Goal: Information Seeking & Learning: Learn about a topic

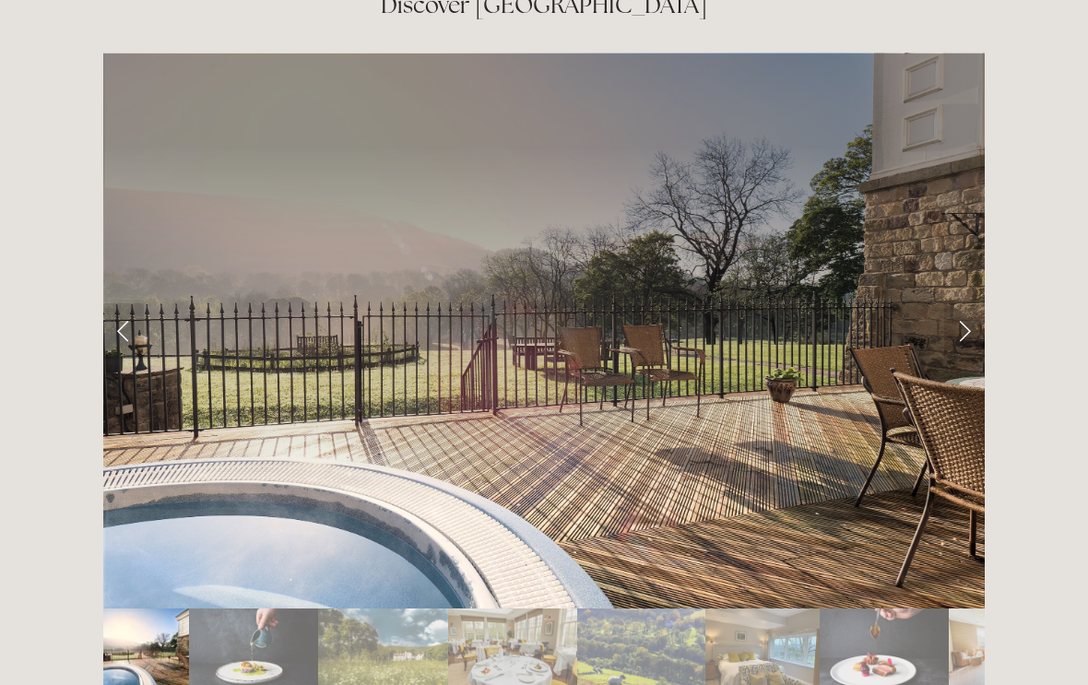
scroll to position [3037, 0]
click at [962, 303] on link "Next Slide" at bounding box center [964, 330] width 41 height 55
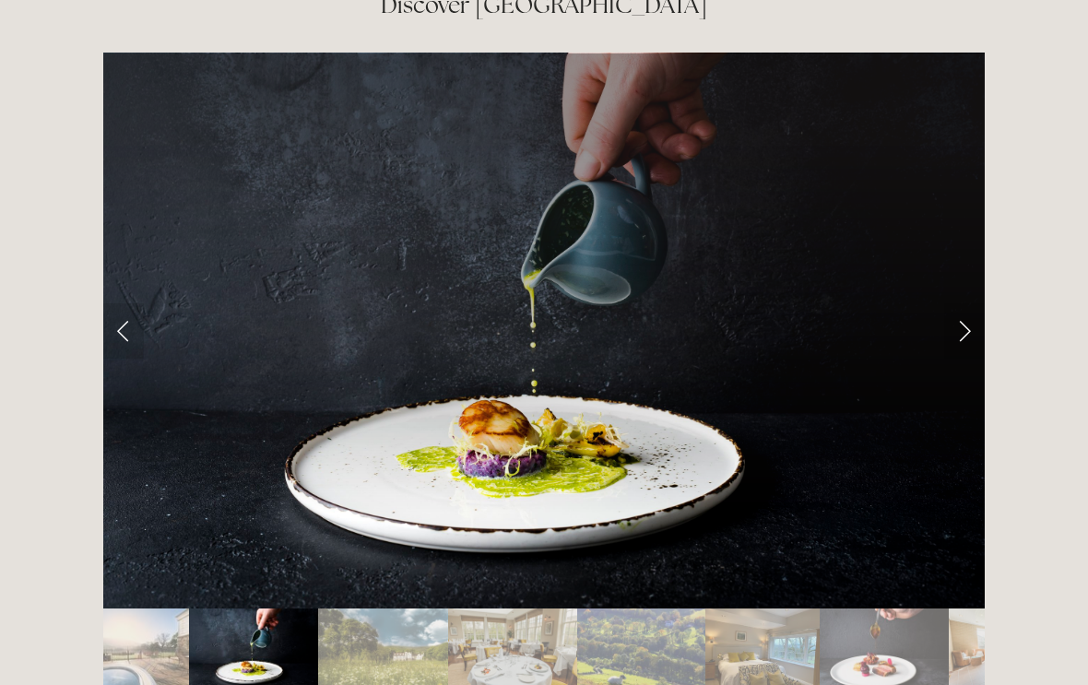
click at [961, 303] on link "Next Slide" at bounding box center [964, 330] width 41 height 55
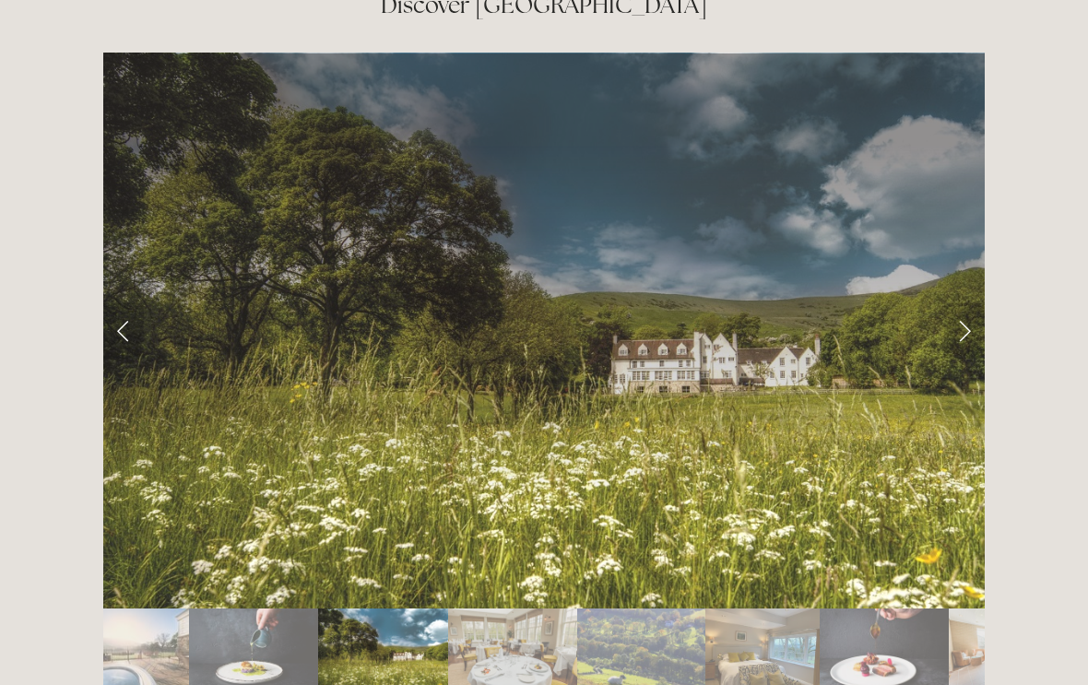
click at [963, 303] on link "Next Slide" at bounding box center [964, 330] width 41 height 55
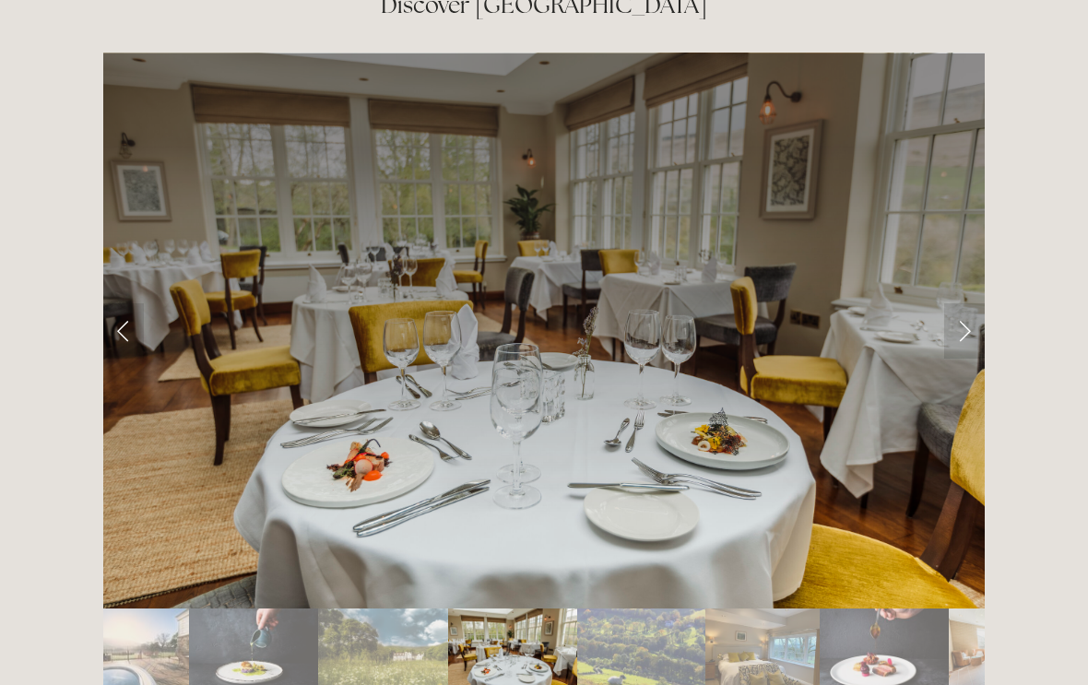
click at [963, 303] on link "Next Slide" at bounding box center [964, 330] width 41 height 55
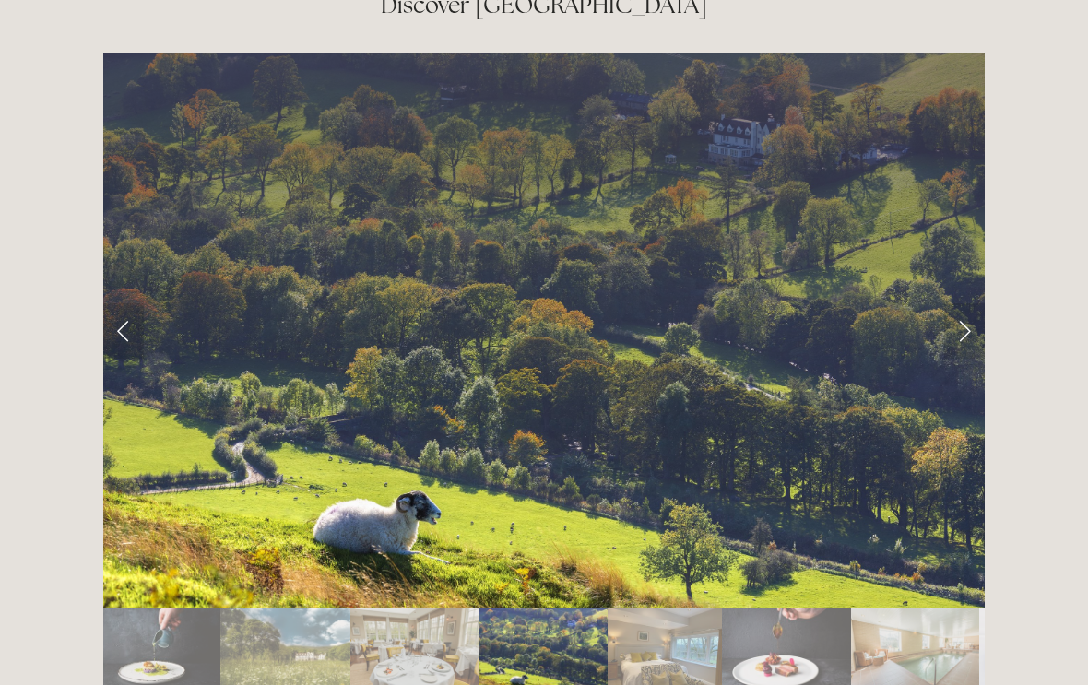
click at [961, 303] on link "Next Slide" at bounding box center [964, 330] width 41 height 55
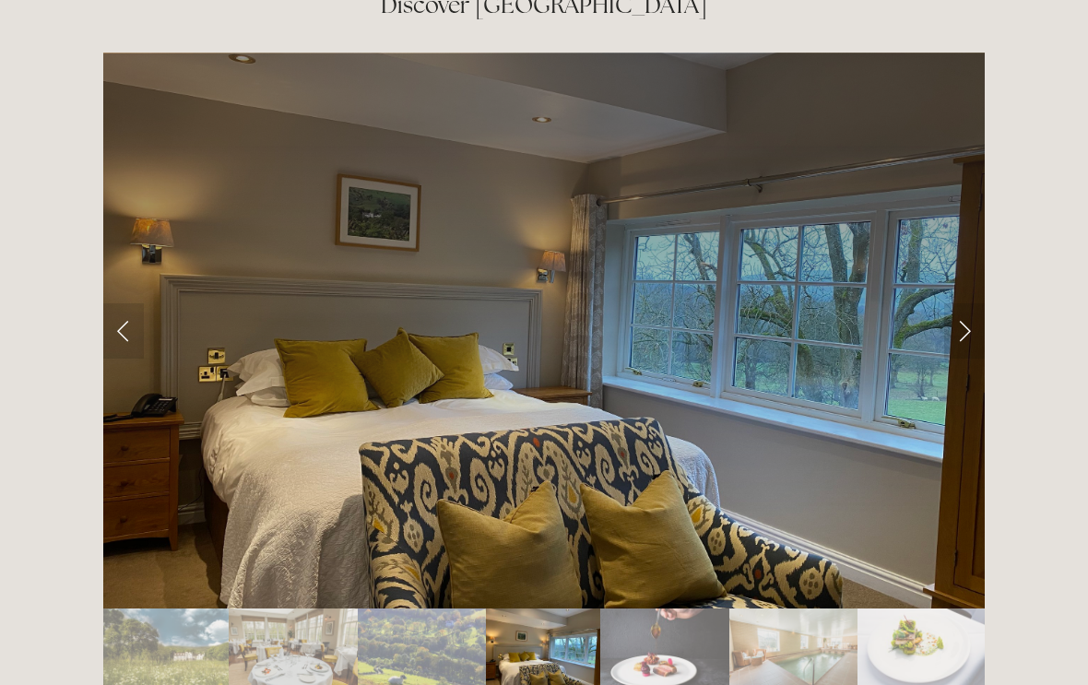
click at [964, 303] on link "Next Slide" at bounding box center [964, 330] width 41 height 55
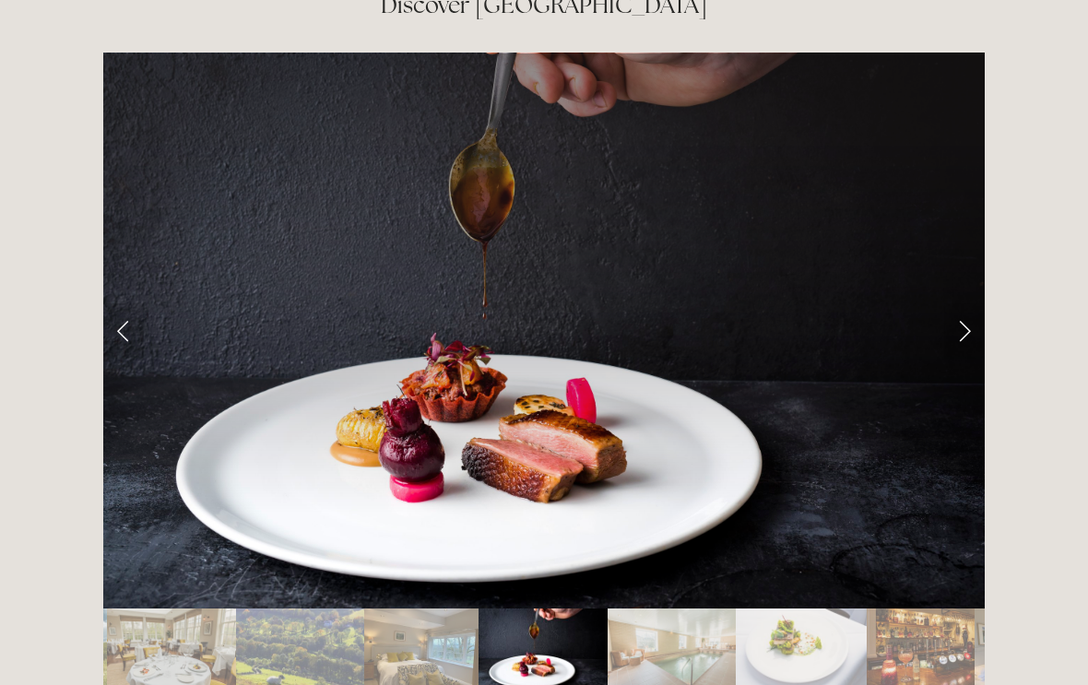
click at [964, 303] on link "Next Slide" at bounding box center [964, 330] width 41 height 55
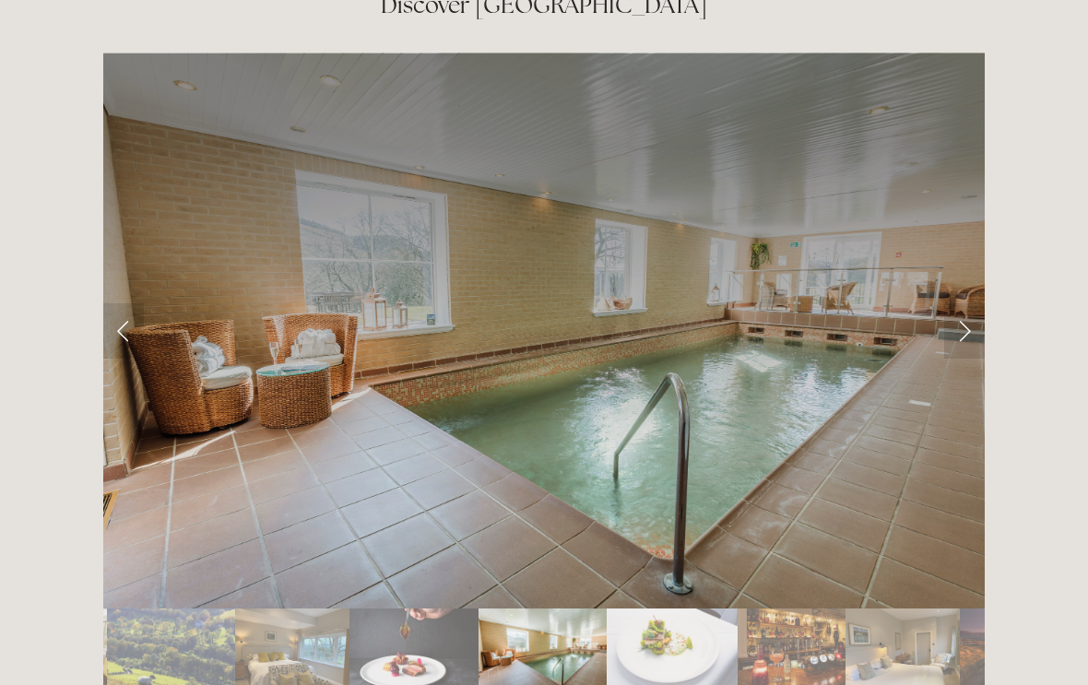
click at [971, 303] on link "Next Slide" at bounding box center [964, 330] width 41 height 55
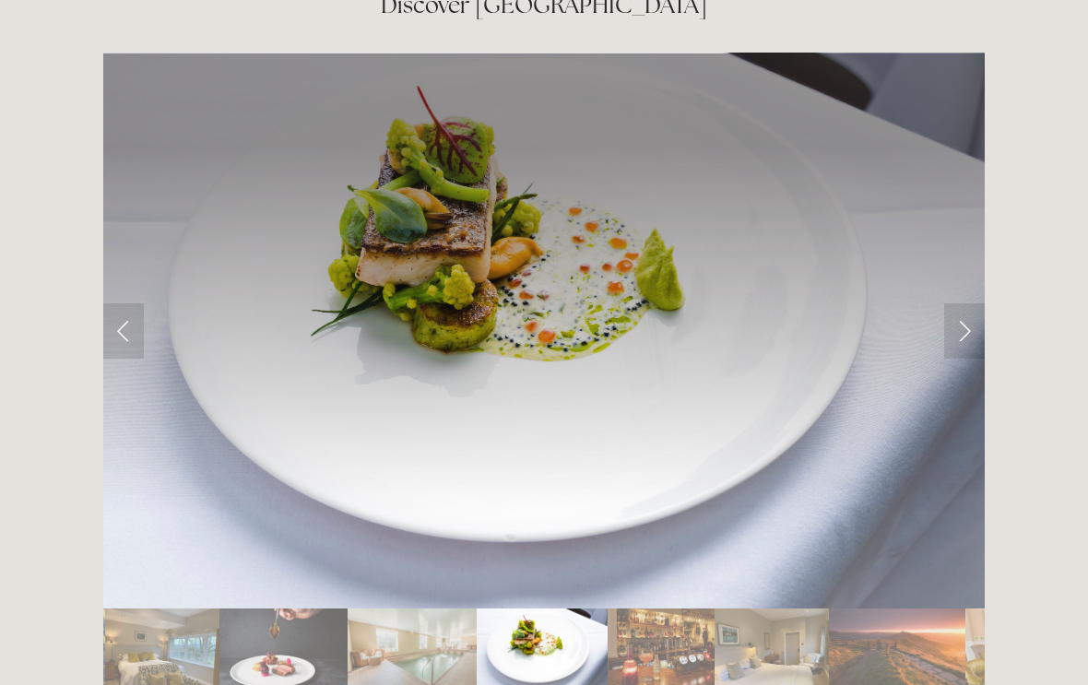
click at [966, 303] on link "Next Slide" at bounding box center [964, 330] width 41 height 55
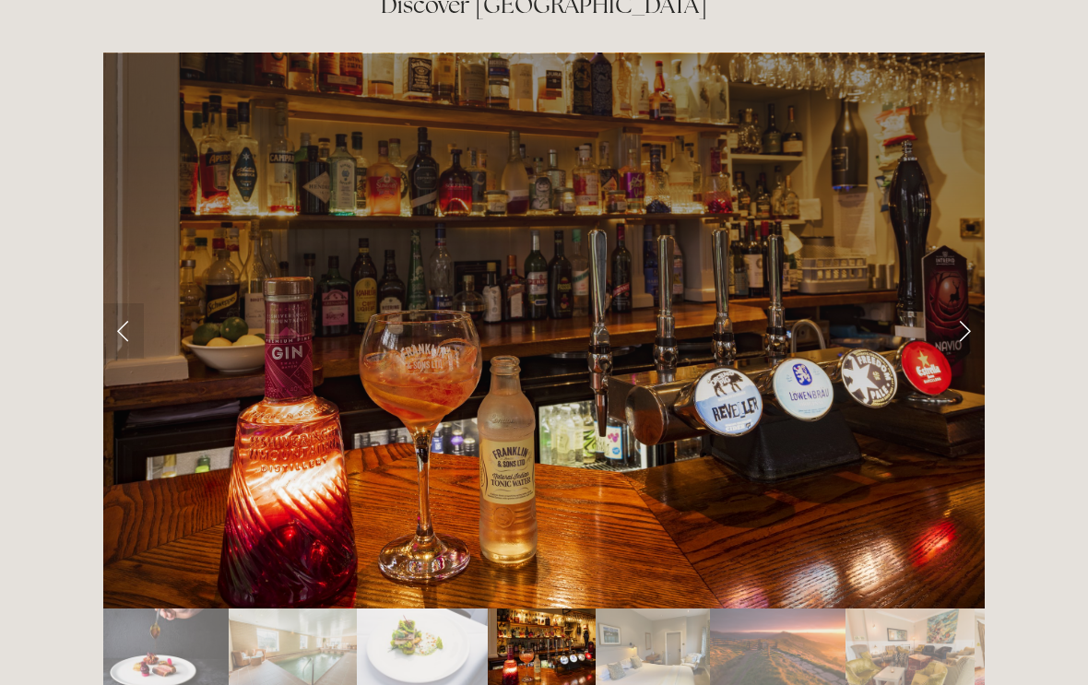
click at [961, 303] on link "Next Slide" at bounding box center [964, 330] width 41 height 55
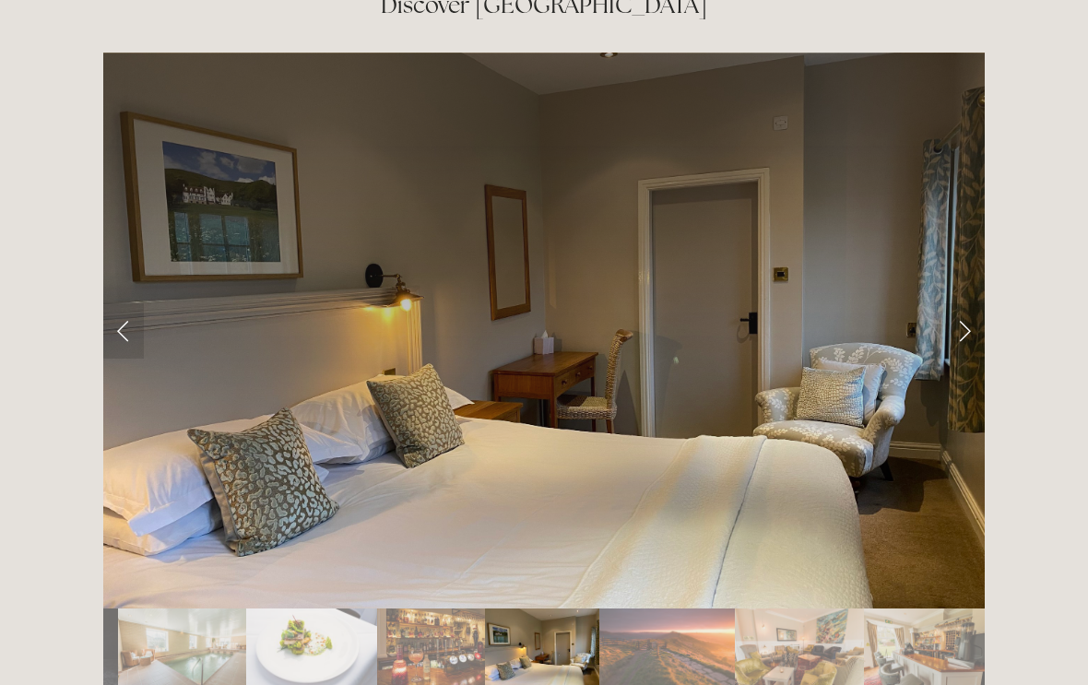
click at [964, 303] on link "Next Slide" at bounding box center [964, 330] width 41 height 55
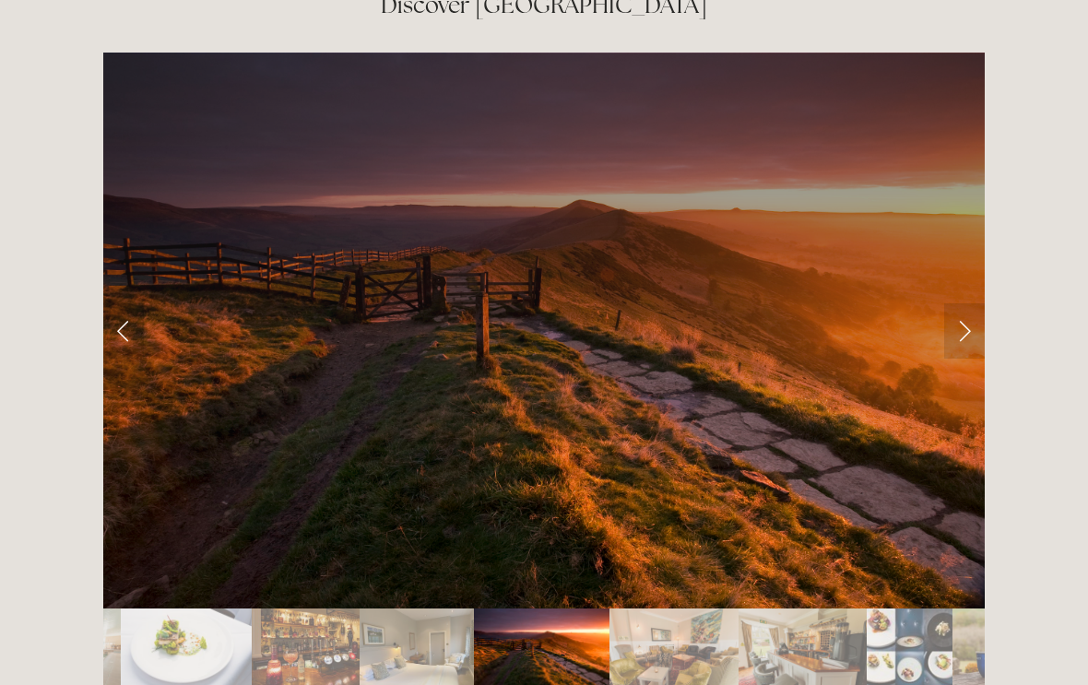
click at [960, 303] on link "Next Slide" at bounding box center [964, 330] width 41 height 55
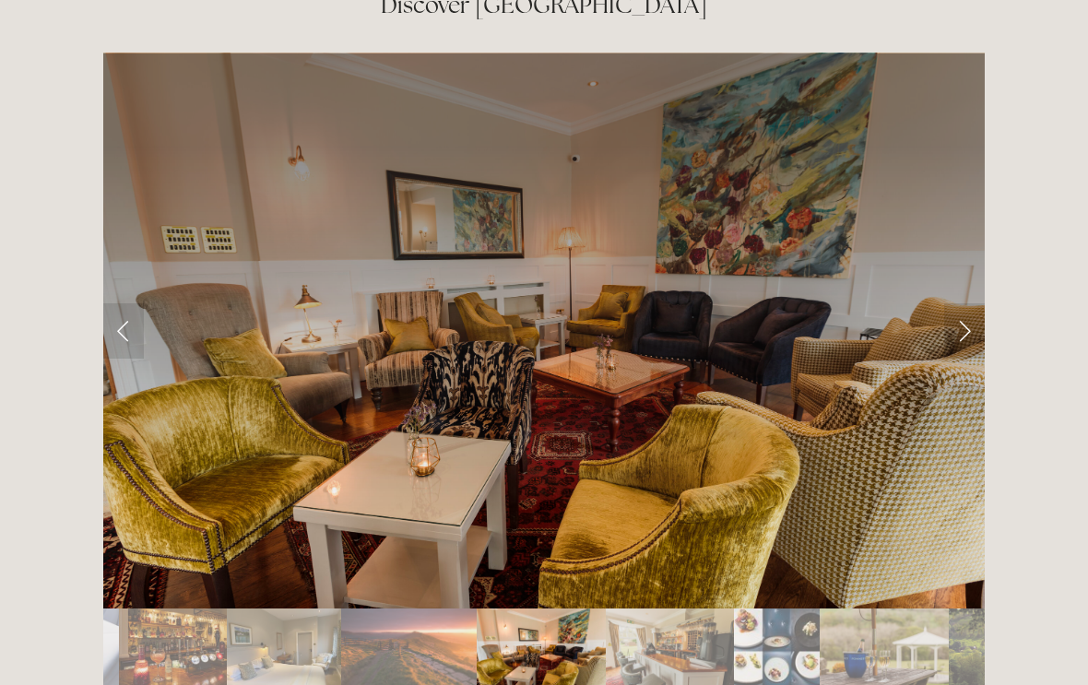
click at [964, 303] on link "Next Slide" at bounding box center [964, 330] width 41 height 55
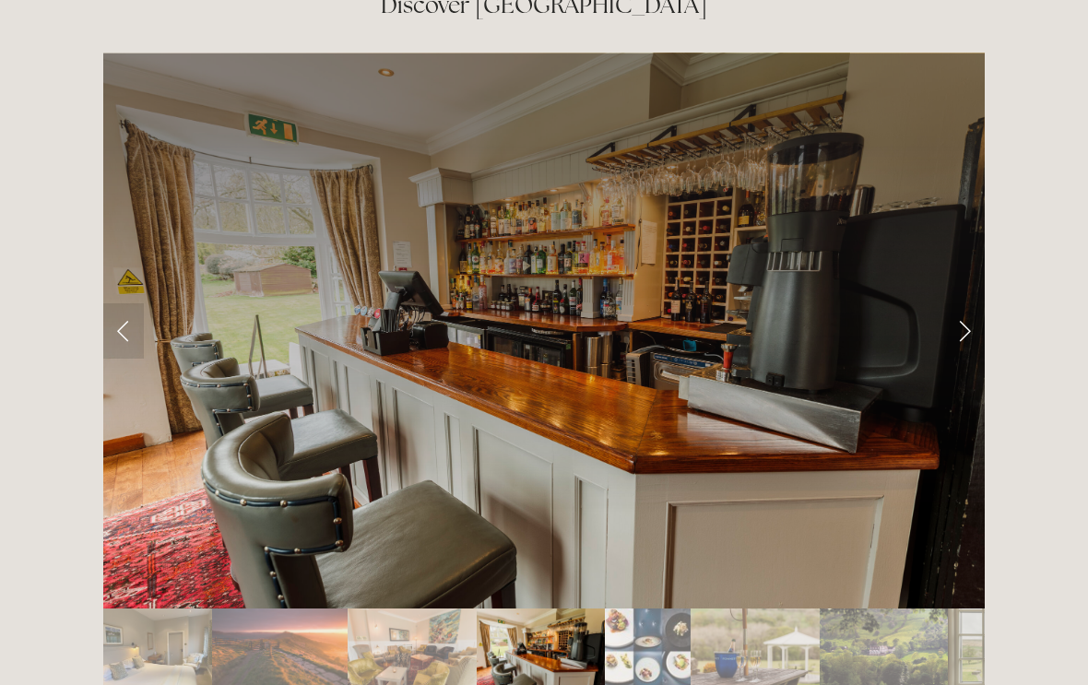
click at [966, 303] on link "Next Slide" at bounding box center [964, 330] width 41 height 55
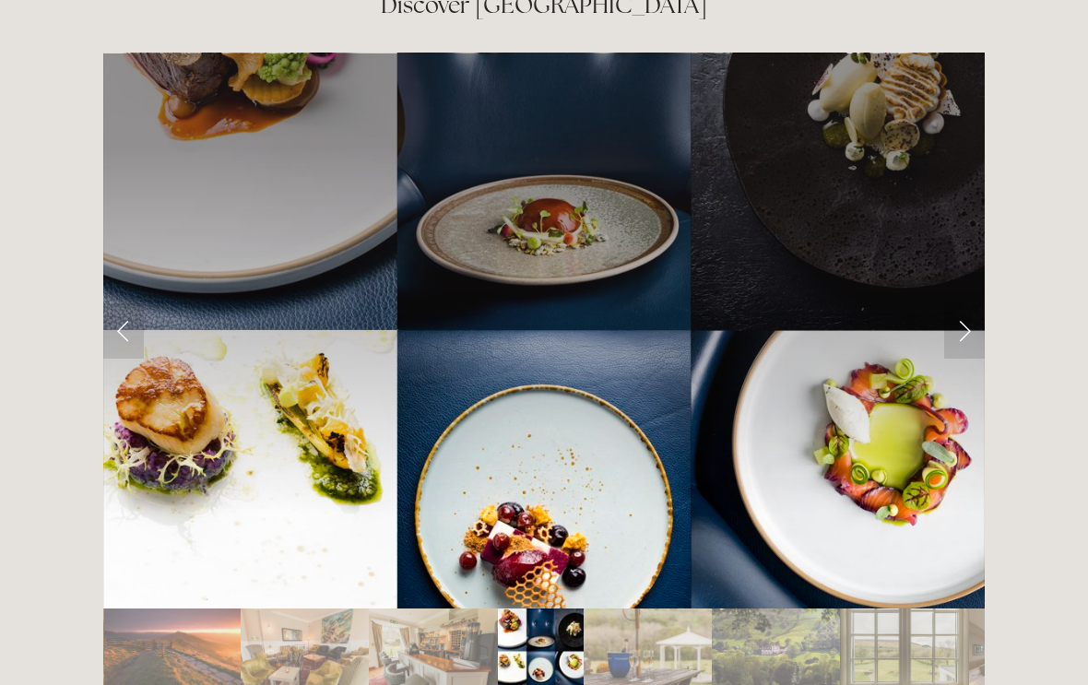
click at [971, 303] on link "Next Slide" at bounding box center [964, 330] width 41 height 55
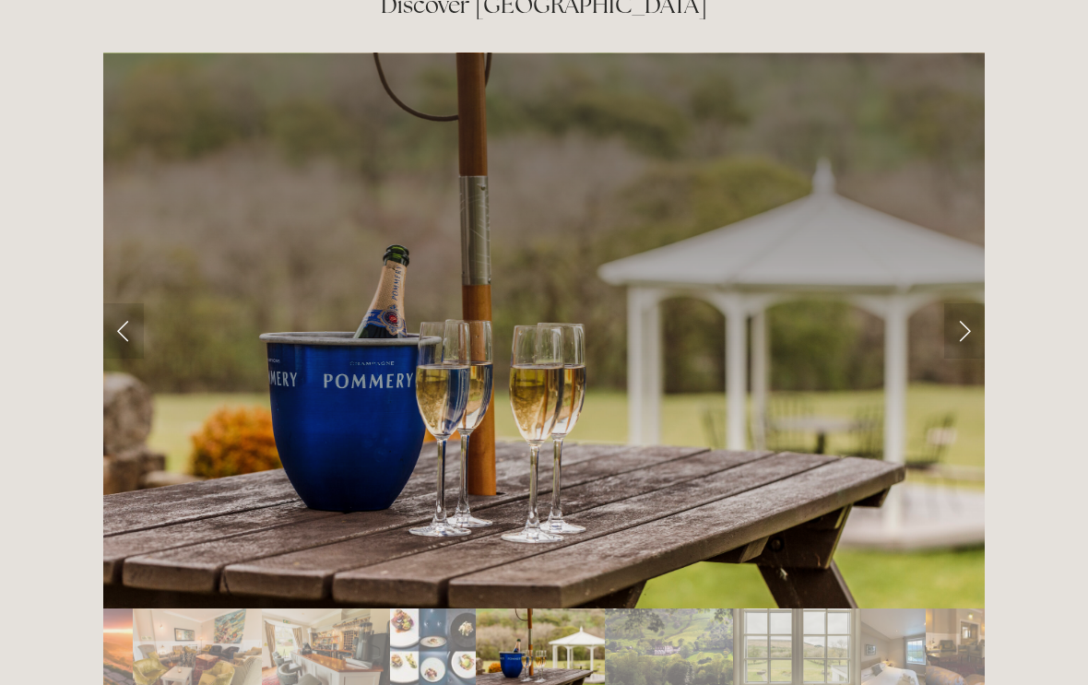
click at [967, 303] on link "Next Slide" at bounding box center [964, 330] width 41 height 55
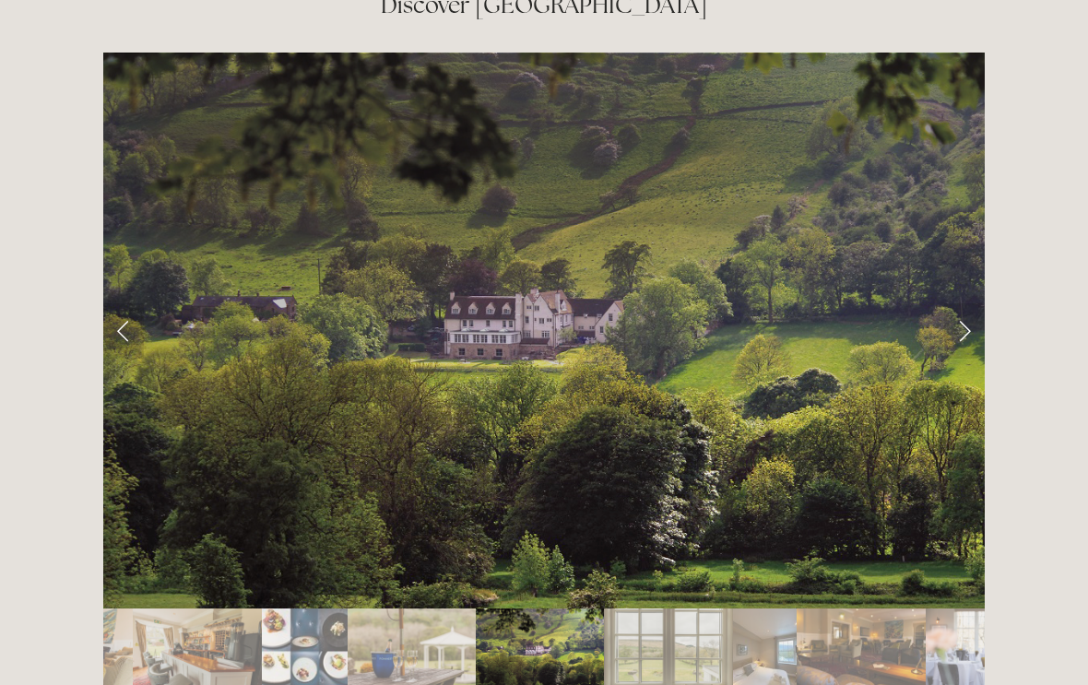
click at [968, 303] on link "Next Slide" at bounding box center [964, 330] width 41 height 55
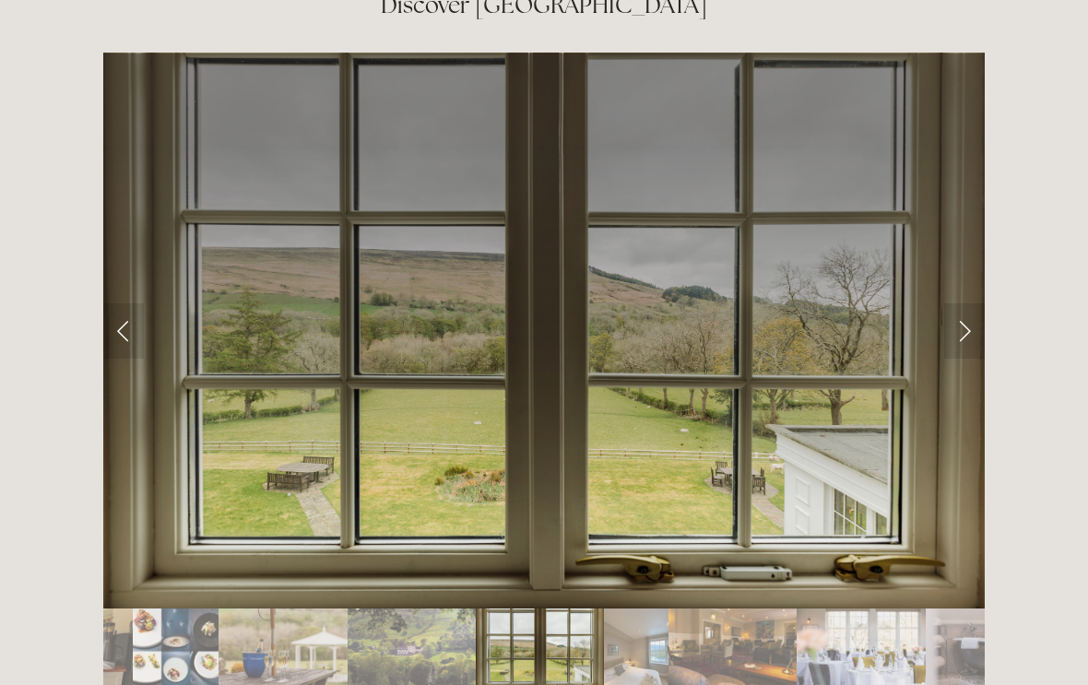
click at [972, 303] on link "Next Slide" at bounding box center [964, 330] width 41 height 55
click at [963, 303] on link "Next Slide" at bounding box center [964, 330] width 41 height 55
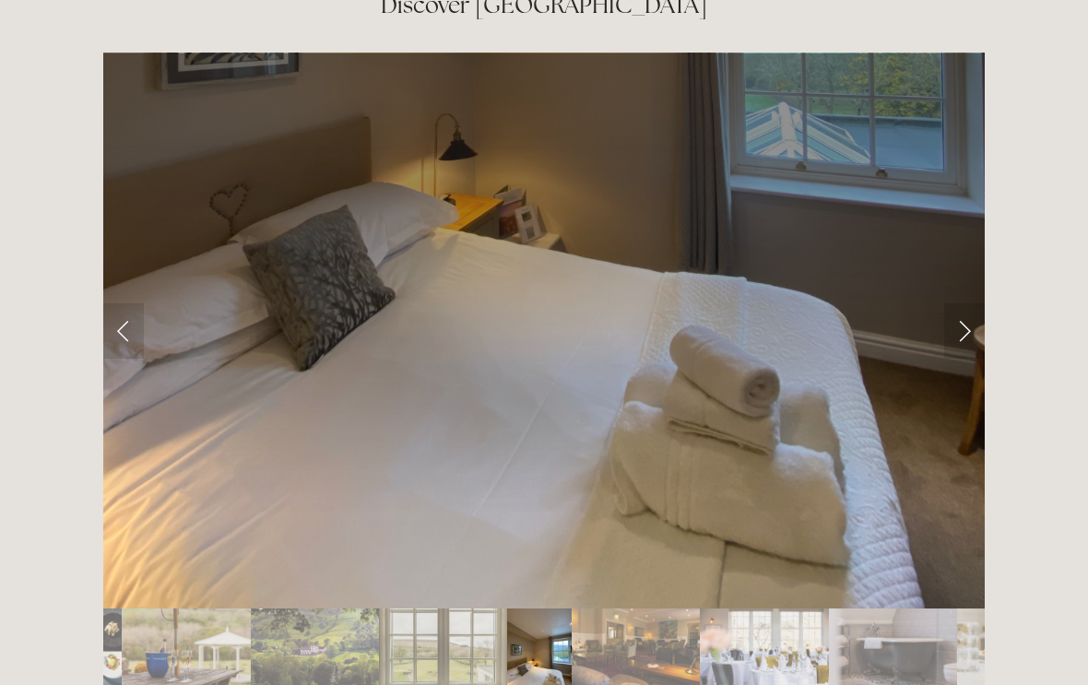
click at [969, 303] on link "Next Slide" at bounding box center [964, 330] width 41 height 55
click at [972, 303] on link "Next Slide" at bounding box center [964, 330] width 41 height 55
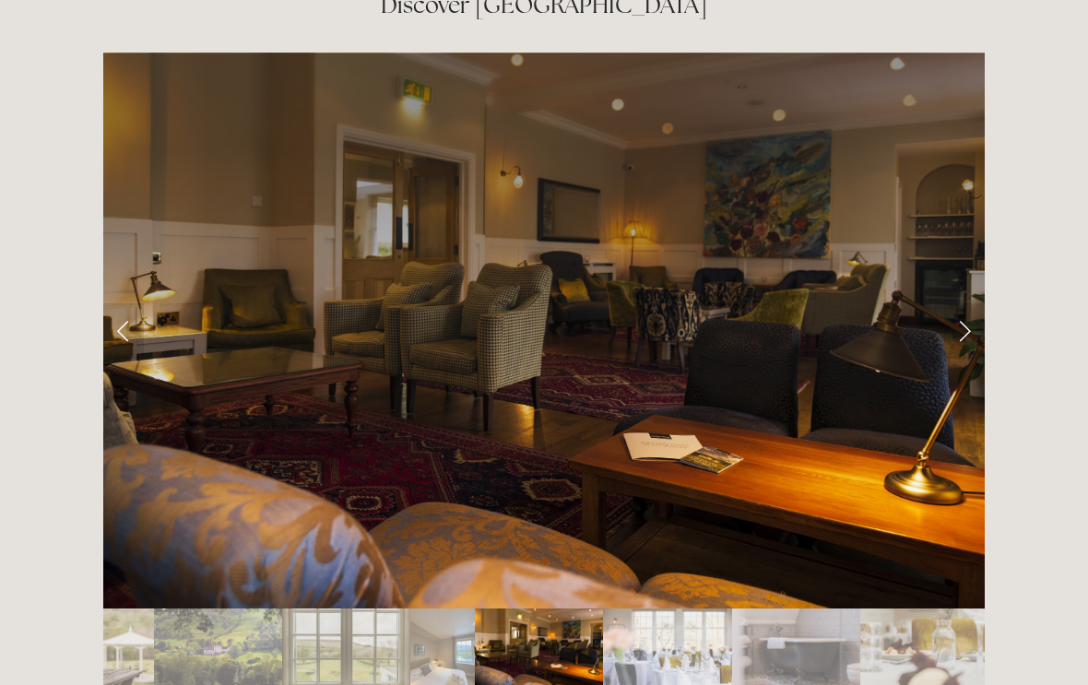
click at [969, 303] on link "Next Slide" at bounding box center [964, 330] width 41 height 55
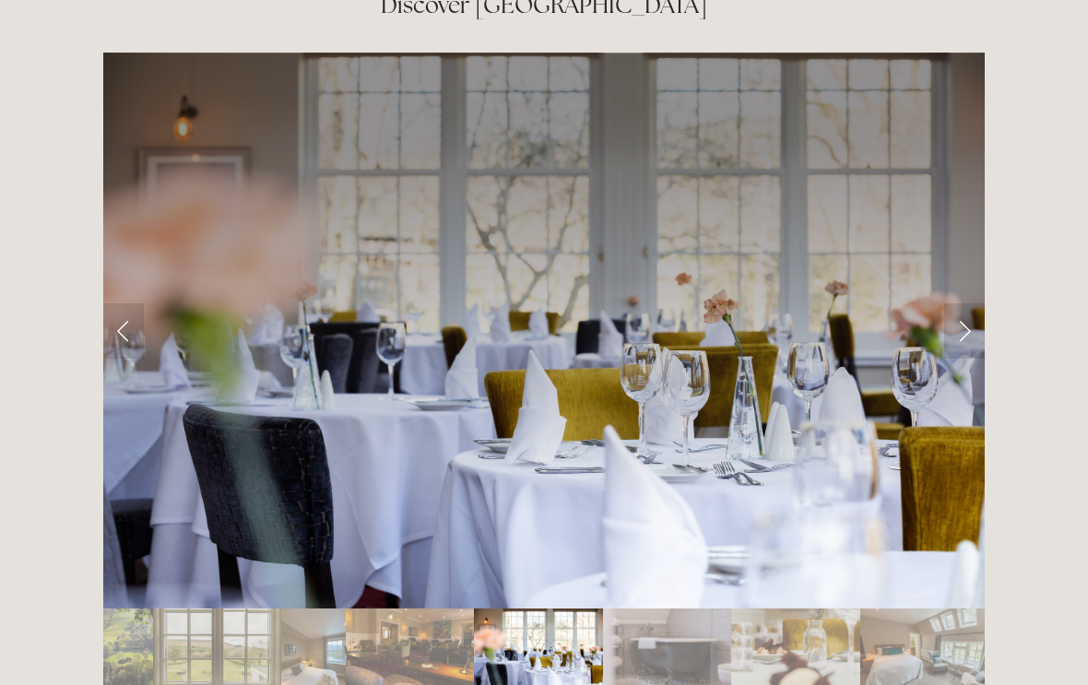
click at [972, 303] on link "Next Slide" at bounding box center [964, 330] width 41 height 55
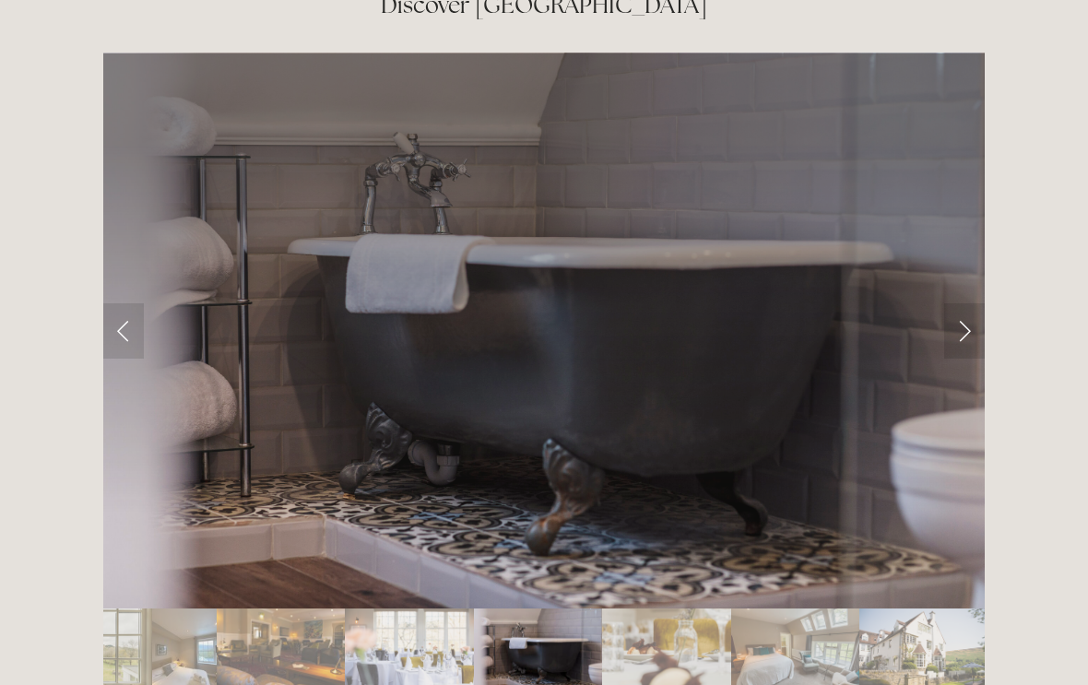
click at [974, 303] on link "Next Slide" at bounding box center [964, 330] width 41 height 55
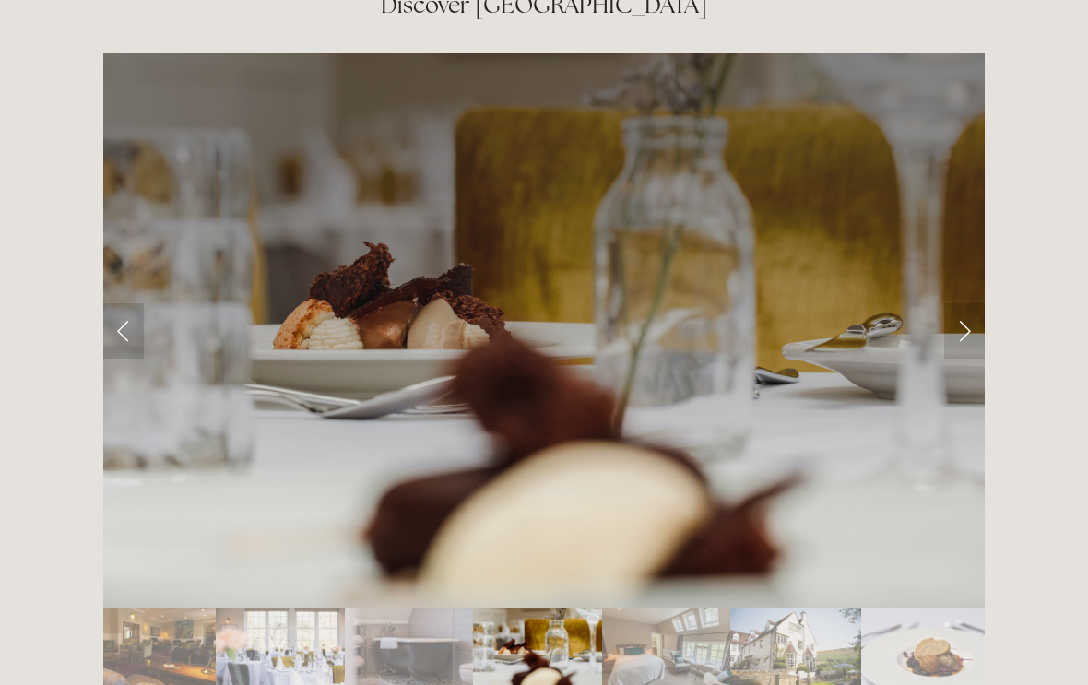
click at [972, 303] on link "Next Slide" at bounding box center [964, 330] width 41 height 55
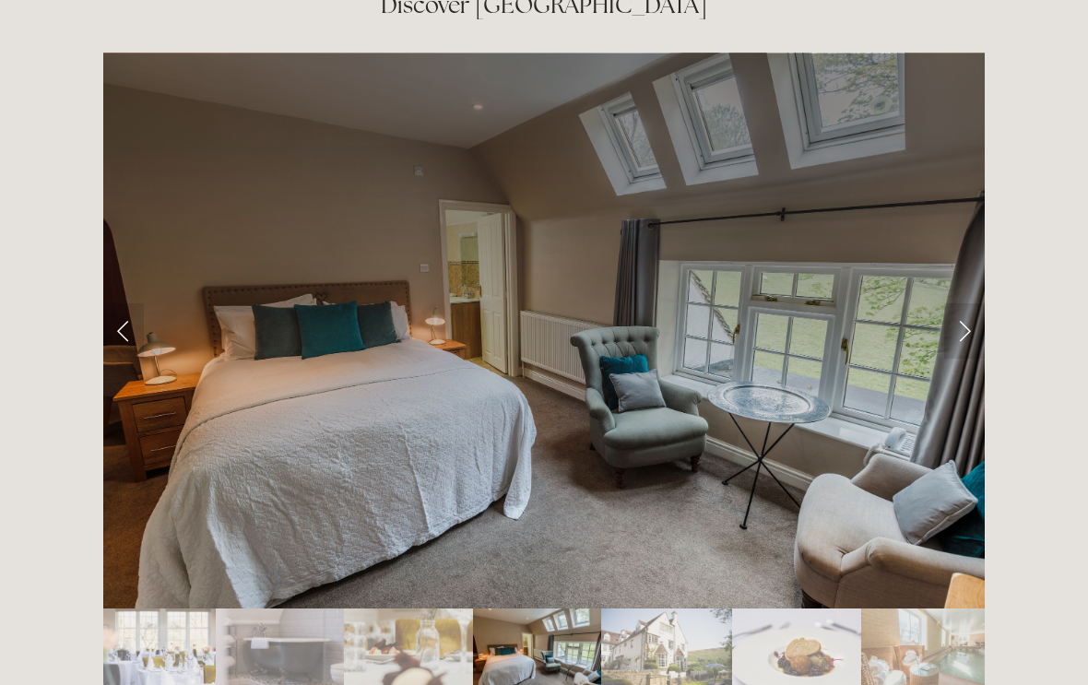
click at [962, 303] on link "Next Slide" at bounding box center [964, 330] width 41 height 55
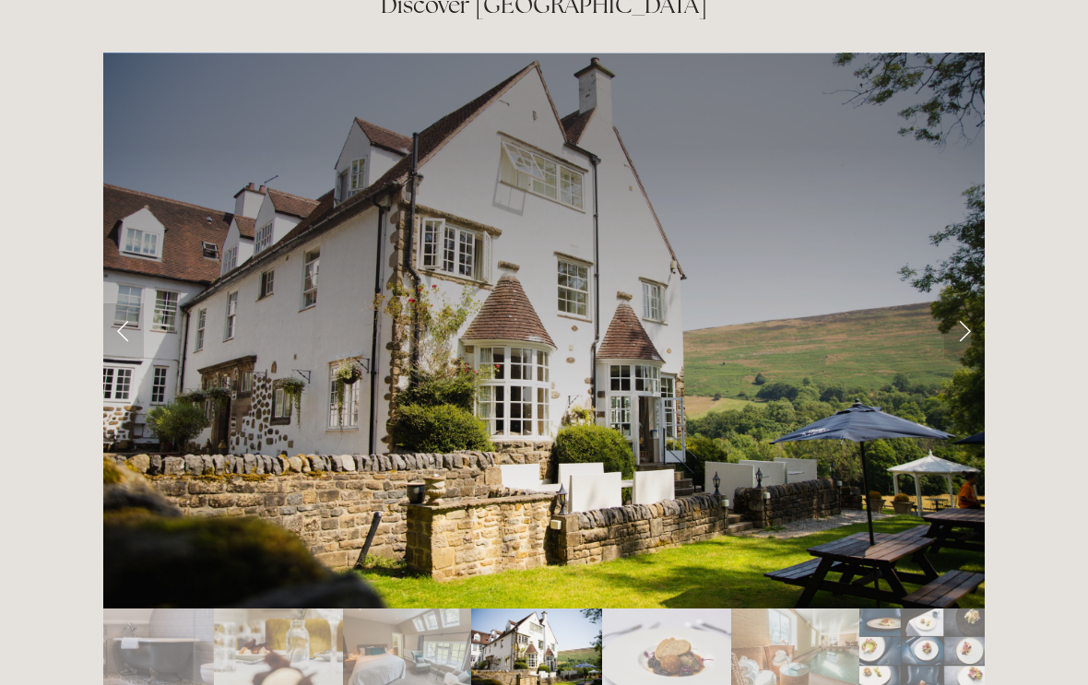
click at [972, 303] on link "Next Slide" at bounding box center [964, 330] width 41 height 55
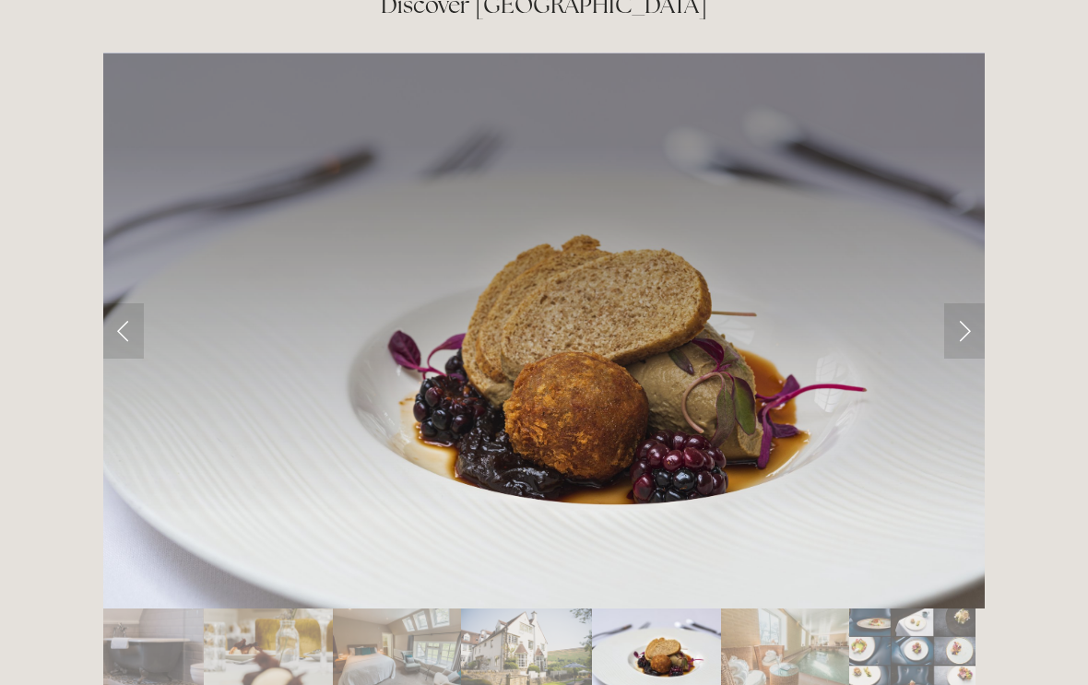
click at [977, 303] on link "Next Slide" at bounding box center [964, 330] width 41 height 55
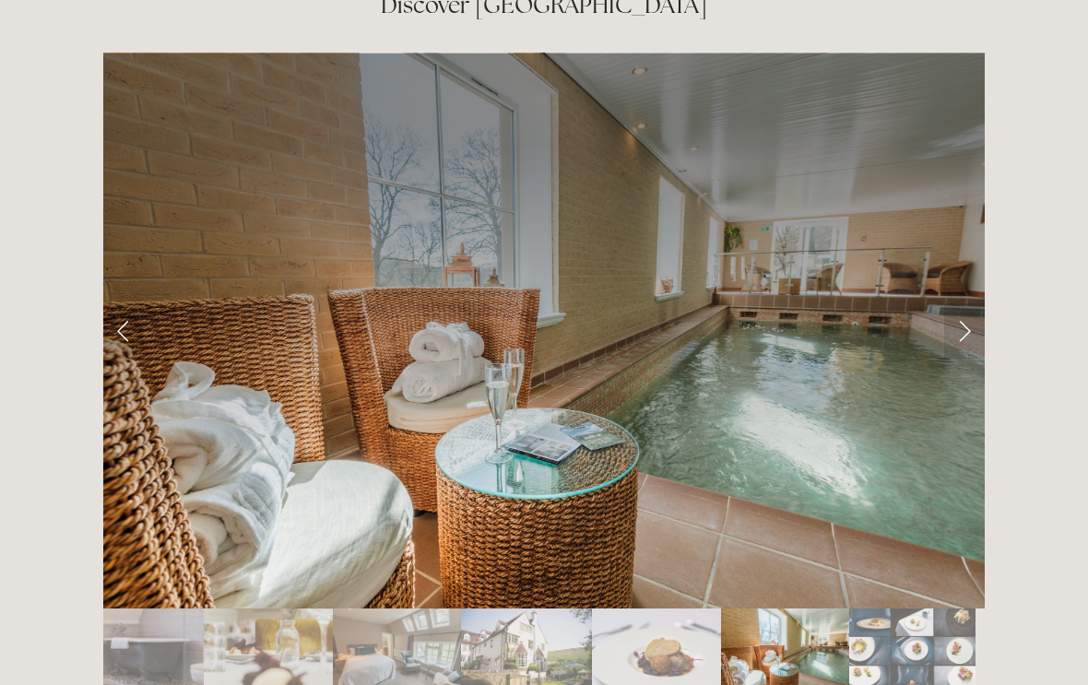
click at [971, 303] on link "Next Slide" at bounding box center [964, 330] width 41 height 55
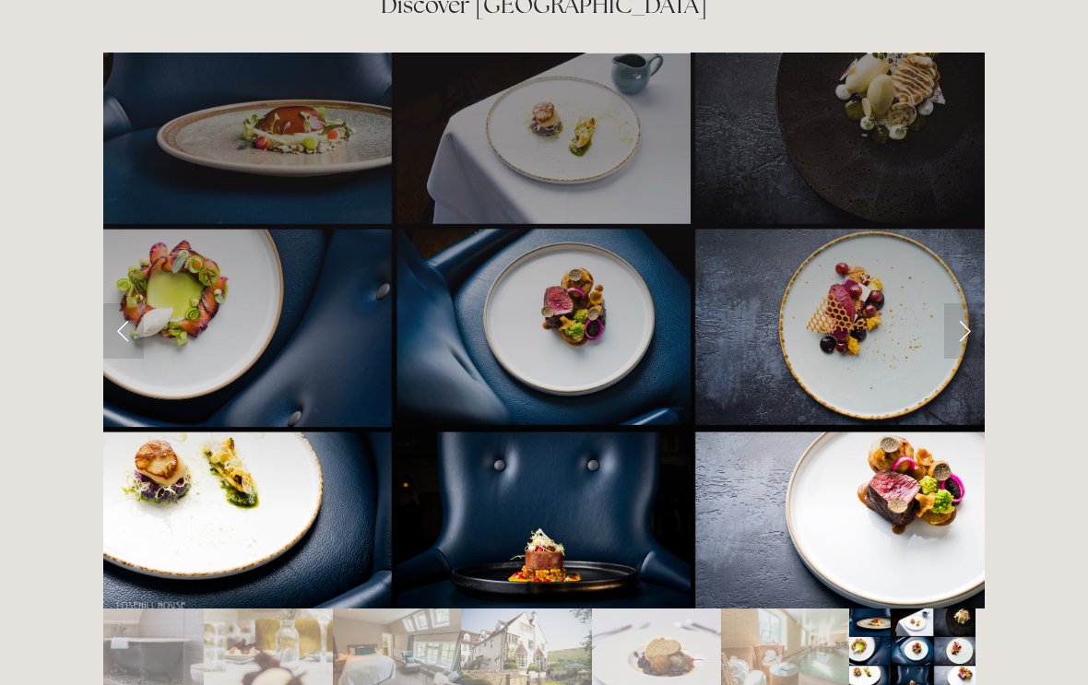
click at [982, 303] on link "Next Slide" at bounding box center [964, 330] width 41 height 55
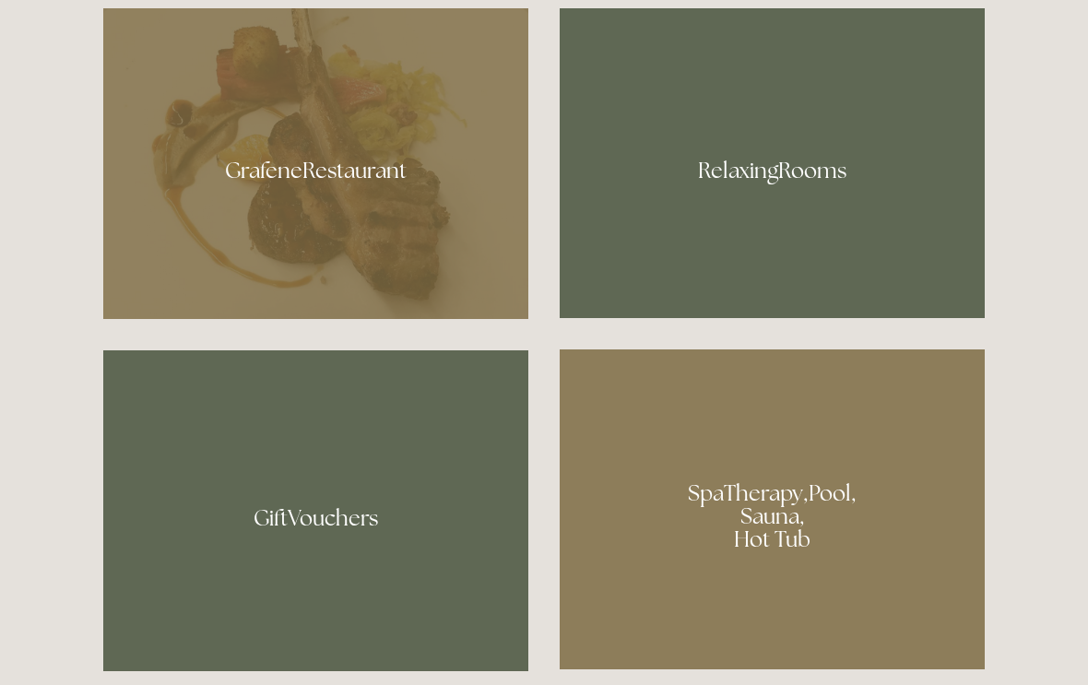
scroll to position [1131, 0]
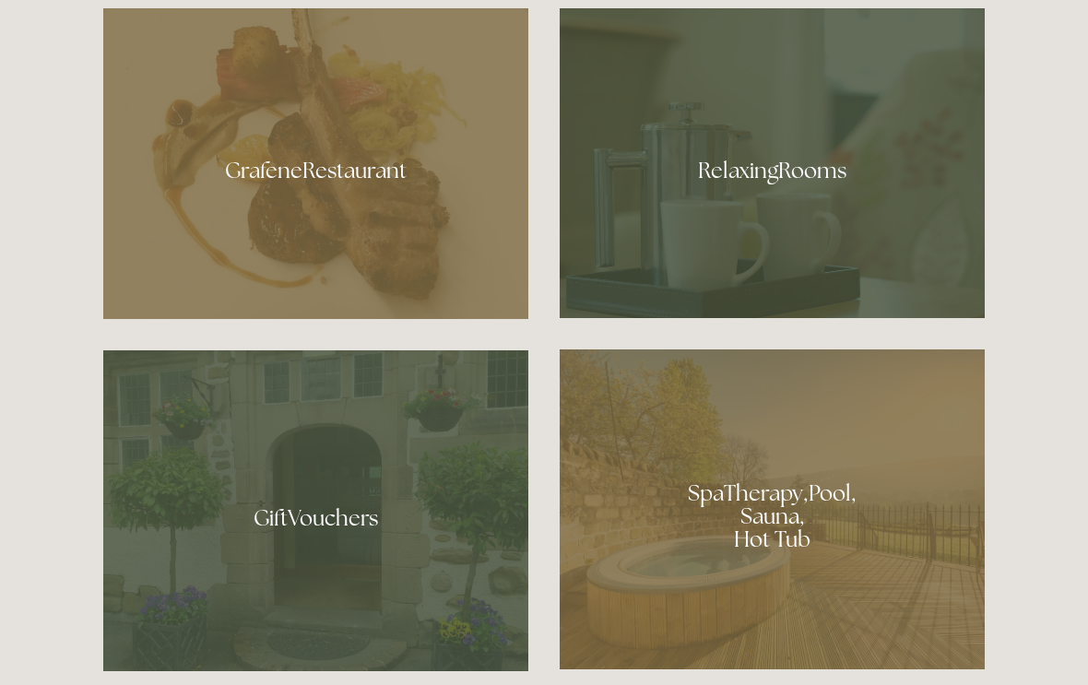
click at [371, 194] on div at bounding box center [315, 163] width 425 height 311
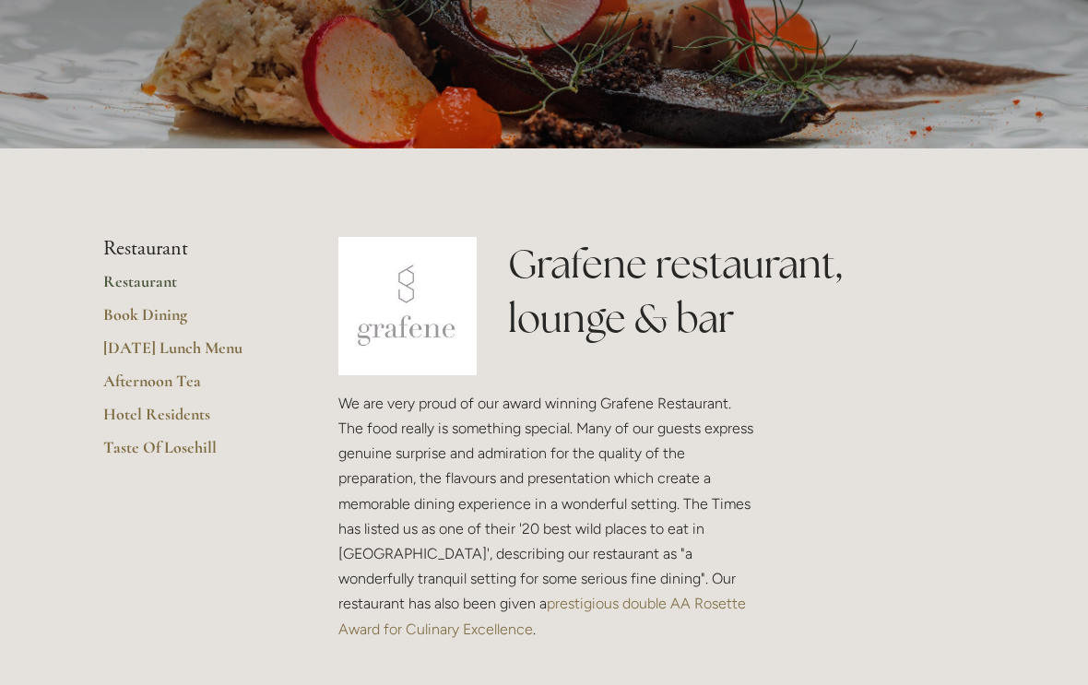
scroll to position [210, 0]
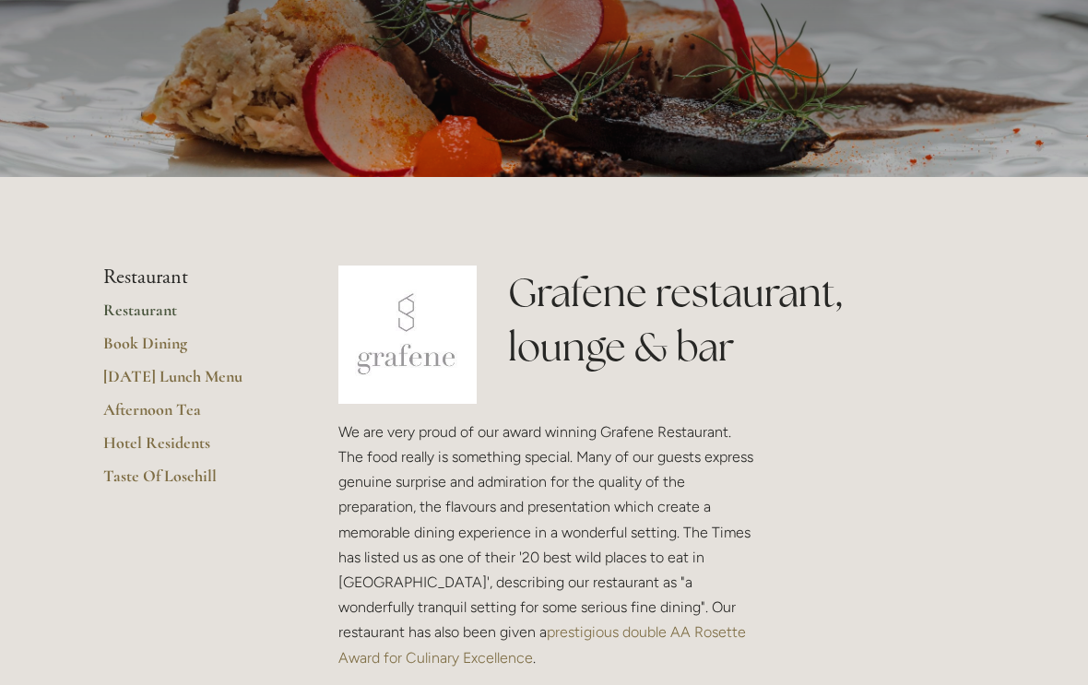
click at [236, 449] on link "Hotel Residents" at bounding box center [191, 448] width 176 height 33
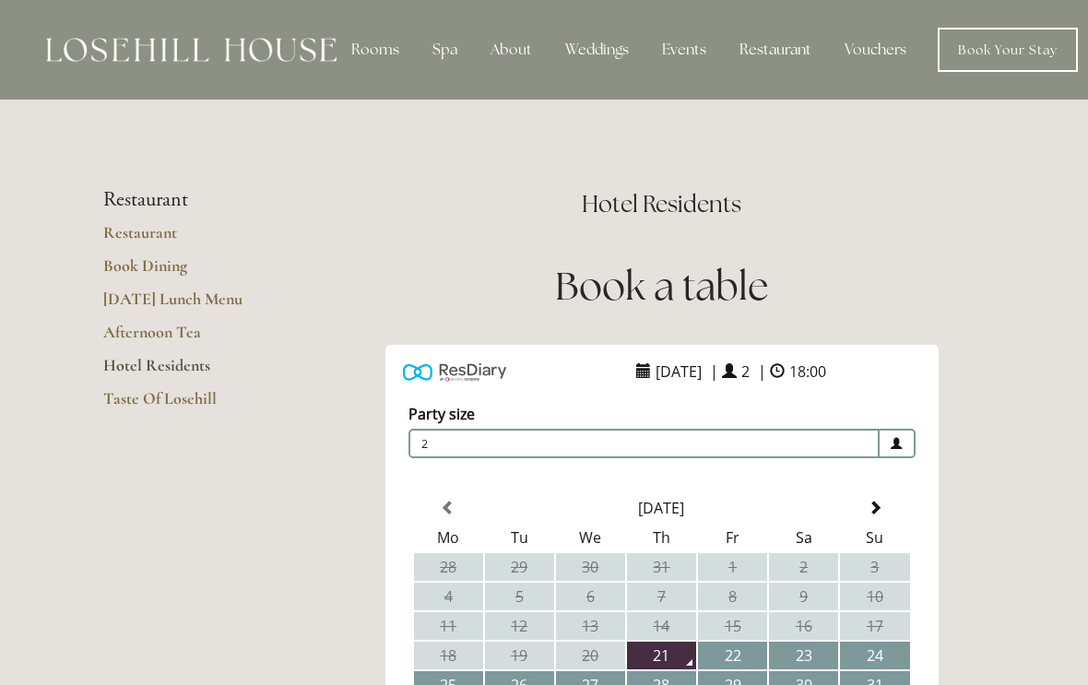
click at [181, 396] on link "Taste Of Losehill" at bounding box center [191, 404] width 176 height 33
click at [219, 301] on link "[DATE] Lunch Menu" at bounding box center [191, 305] width 176 height 33
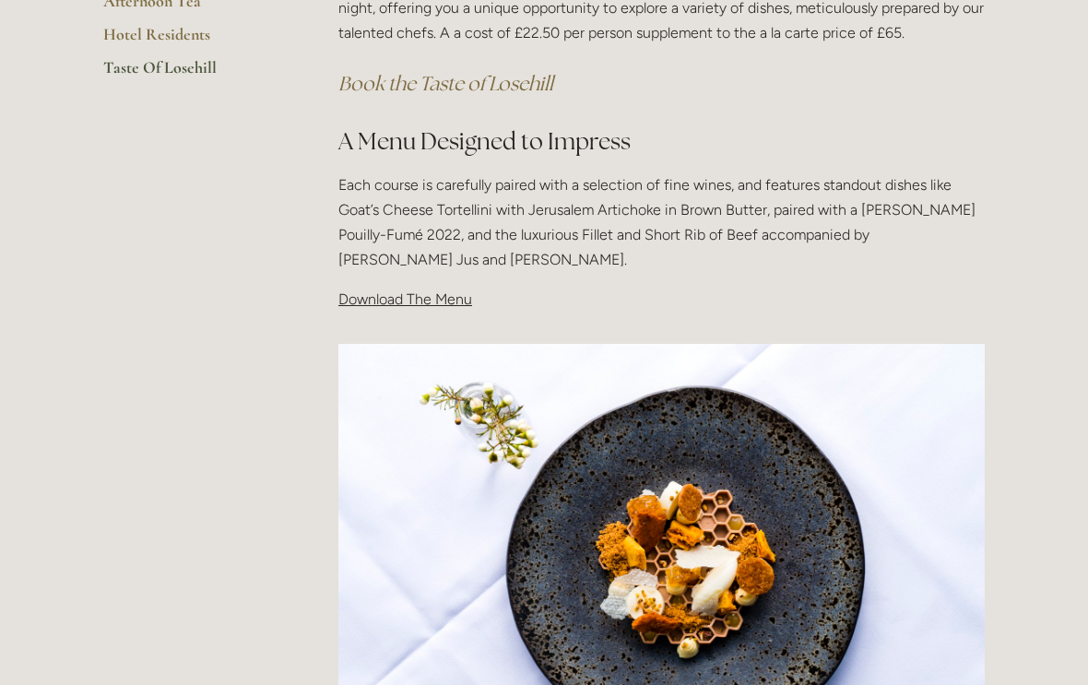
scroll to position [508, 0]
click at [433, 300] on span "Download The Menu" at bounding box center [405, 299] width 134 height 18
click at [433, 305] on p "Download The Menu" at bounding box center [661, 299] width 646 height 25
click at [410, 312] on div "Taste Of Losehill Embark on a Culinary Journey with our "Taste of Losehill" Exp…" at bounding box center [661, 92] width 677 height 471
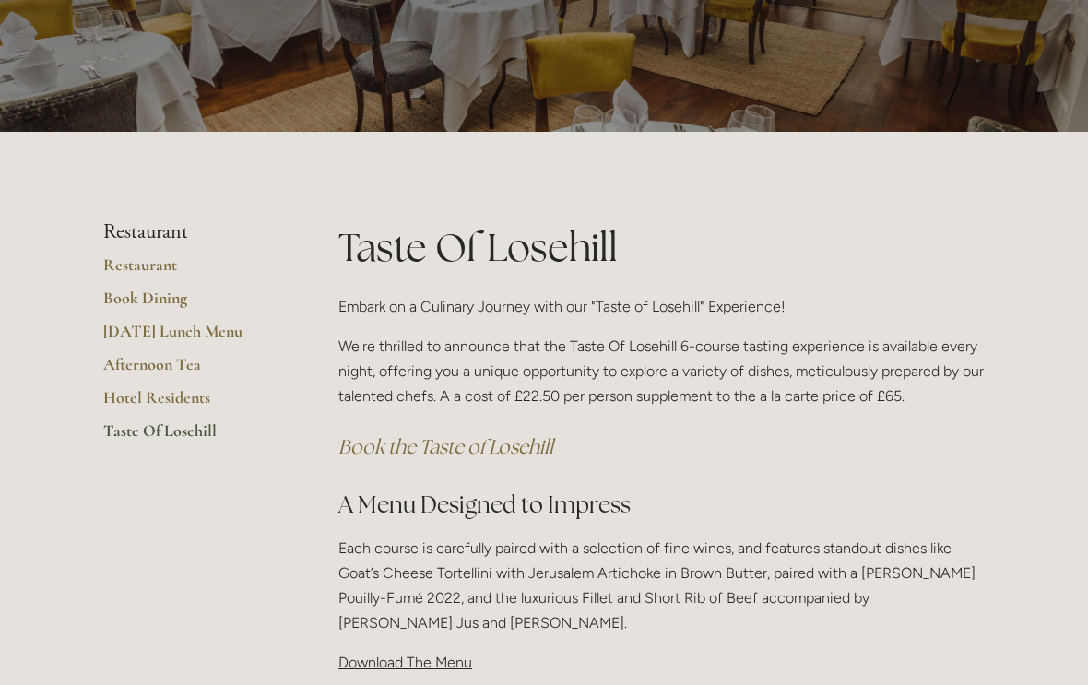
scroll to position [0, 0]
